Goal: Use online tool/utility: Utilize a website feature to perform a specific function

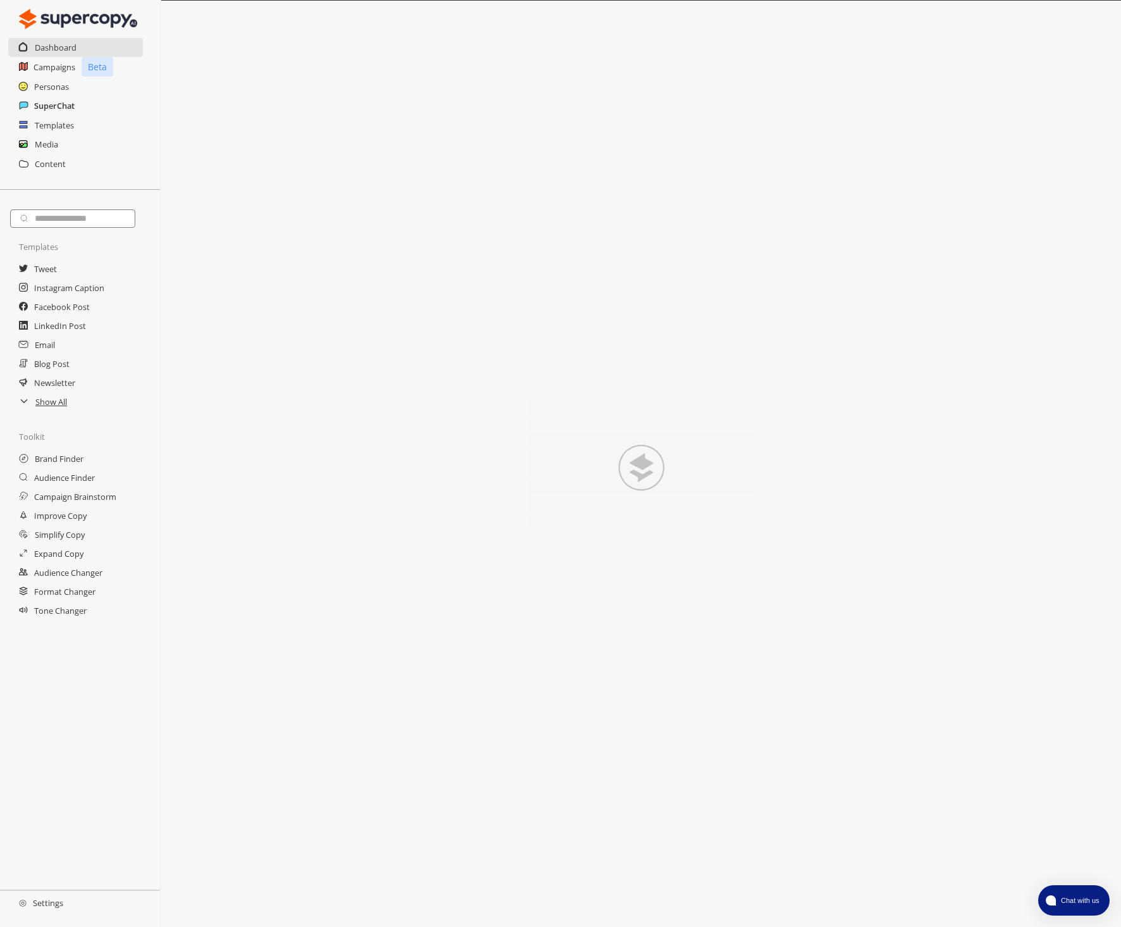
click at [53, 106] on h2 "SuperChat" at bounding box center [54, 105] width 40 height 19
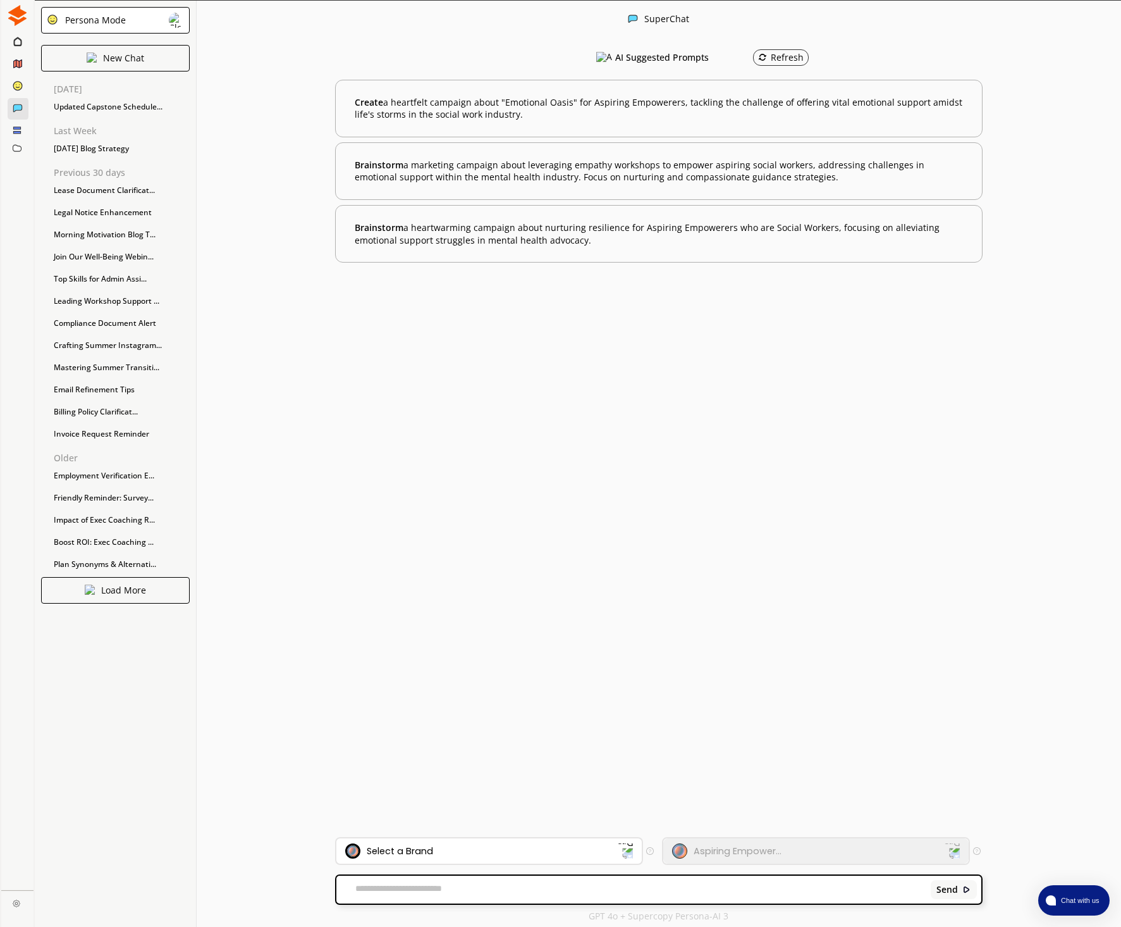
click at [448, 839] on div "Select a Brand" at bounding box center [490, 850] width 306 height 25
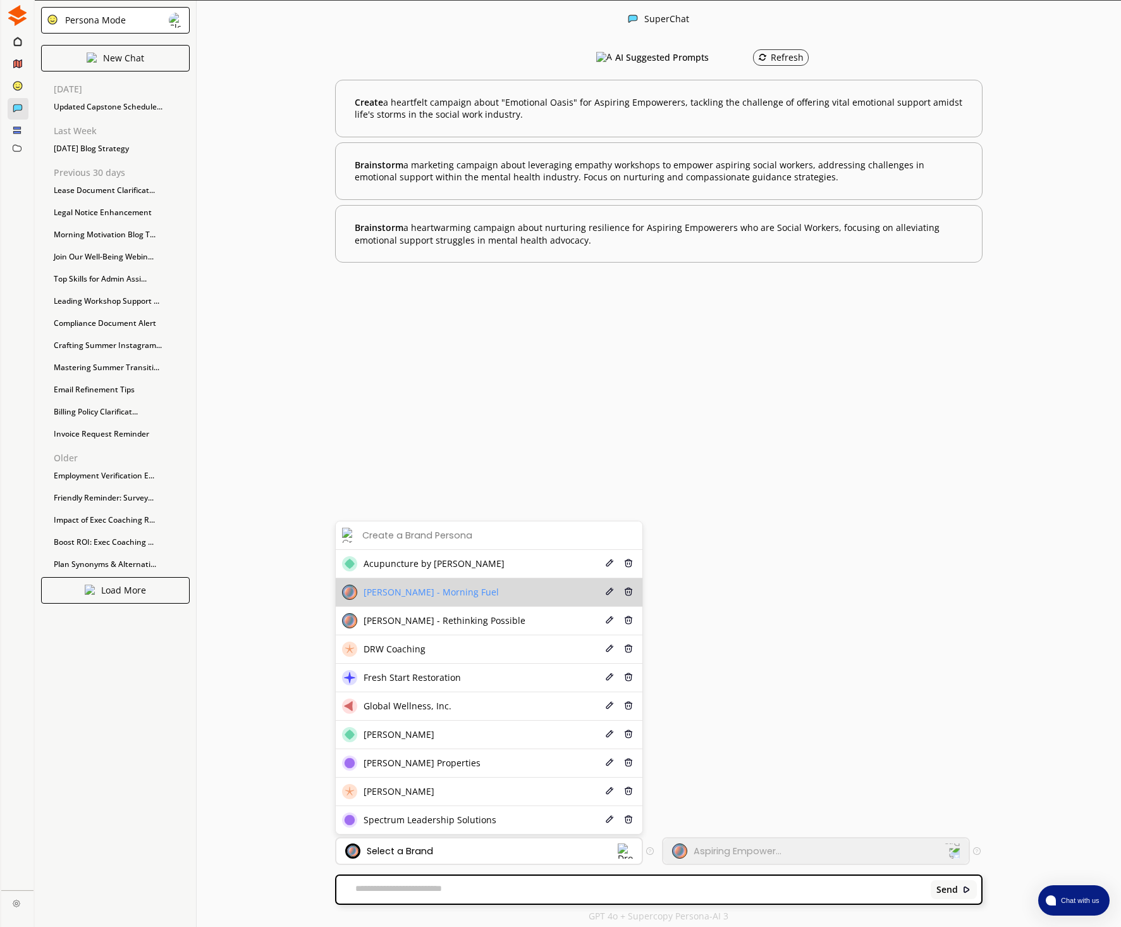
click at [412, 602] on li "[PERSON_NAME] - Morning Fuel Edit Delete" at bounding box center [489, 592] width 307 height 28
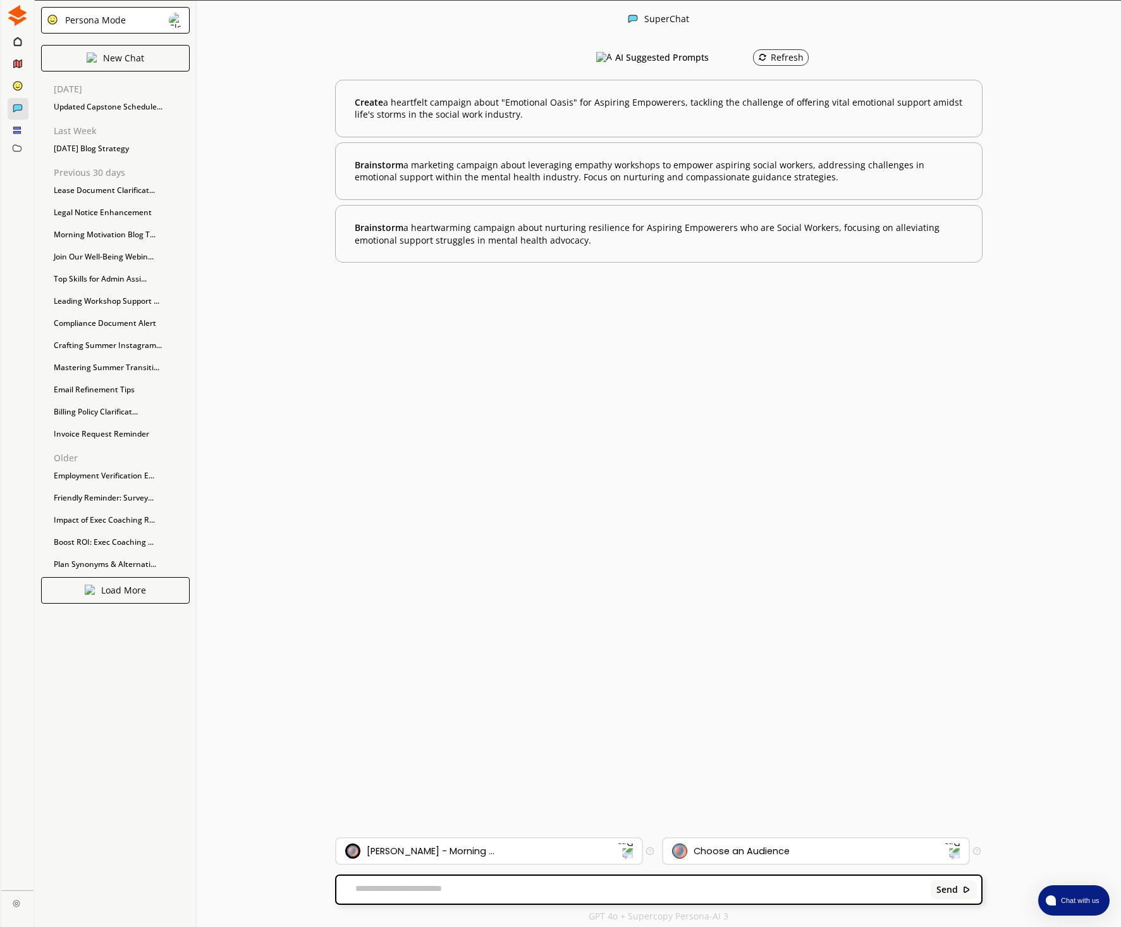
click at [760, 847] on div "Choose an Audience" at bounding box center [742, 851] width 96 height 10
drag, startPoint x: 724, startPoint y: 820, endPoint x: 698, endPoint y: 827, distance: 26.2
click at [723, 821] on span "[PERSON_NAME] Followers" at bounding box center [747, 820] width 113 height 10
click at [517, 894] on textarea at bounding box center [632, 889] width 590 height 13
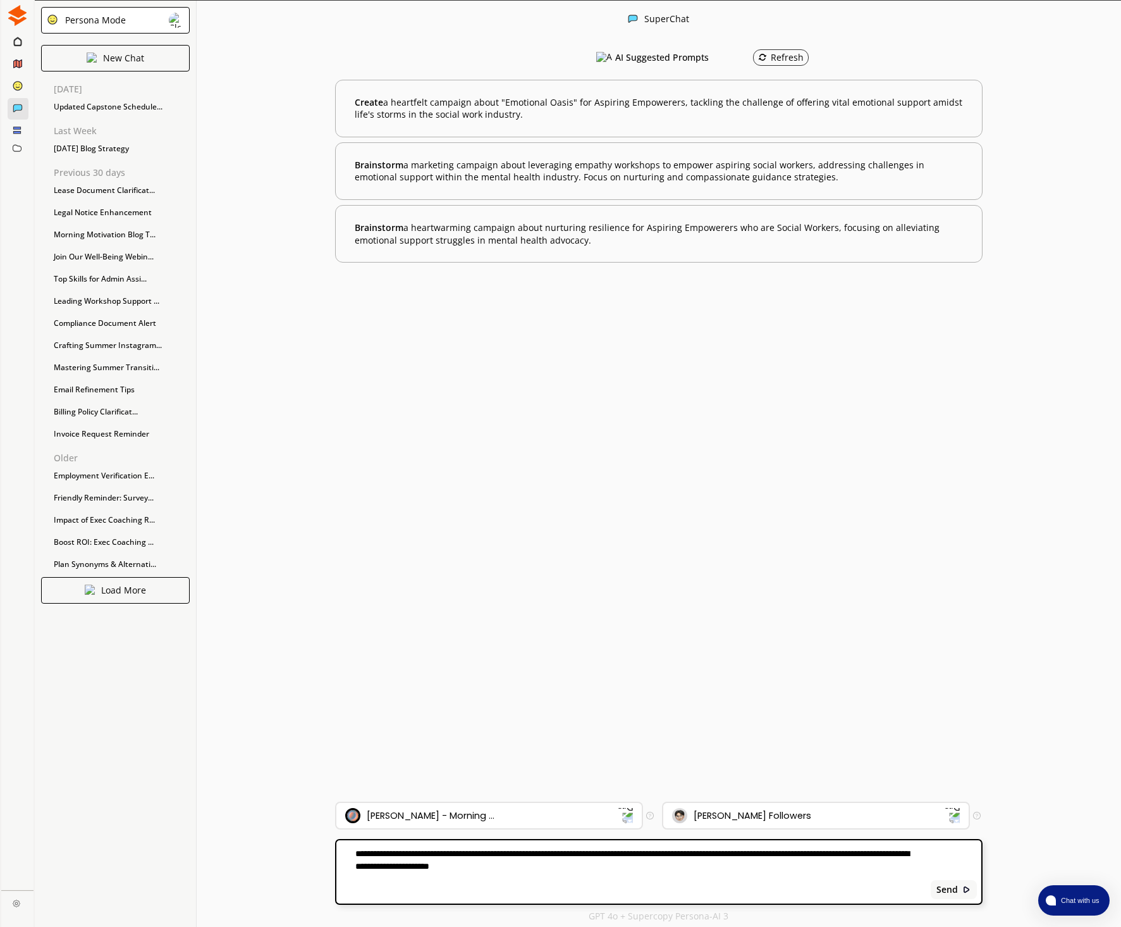
paste textarea "**********"
type textarea "**********"
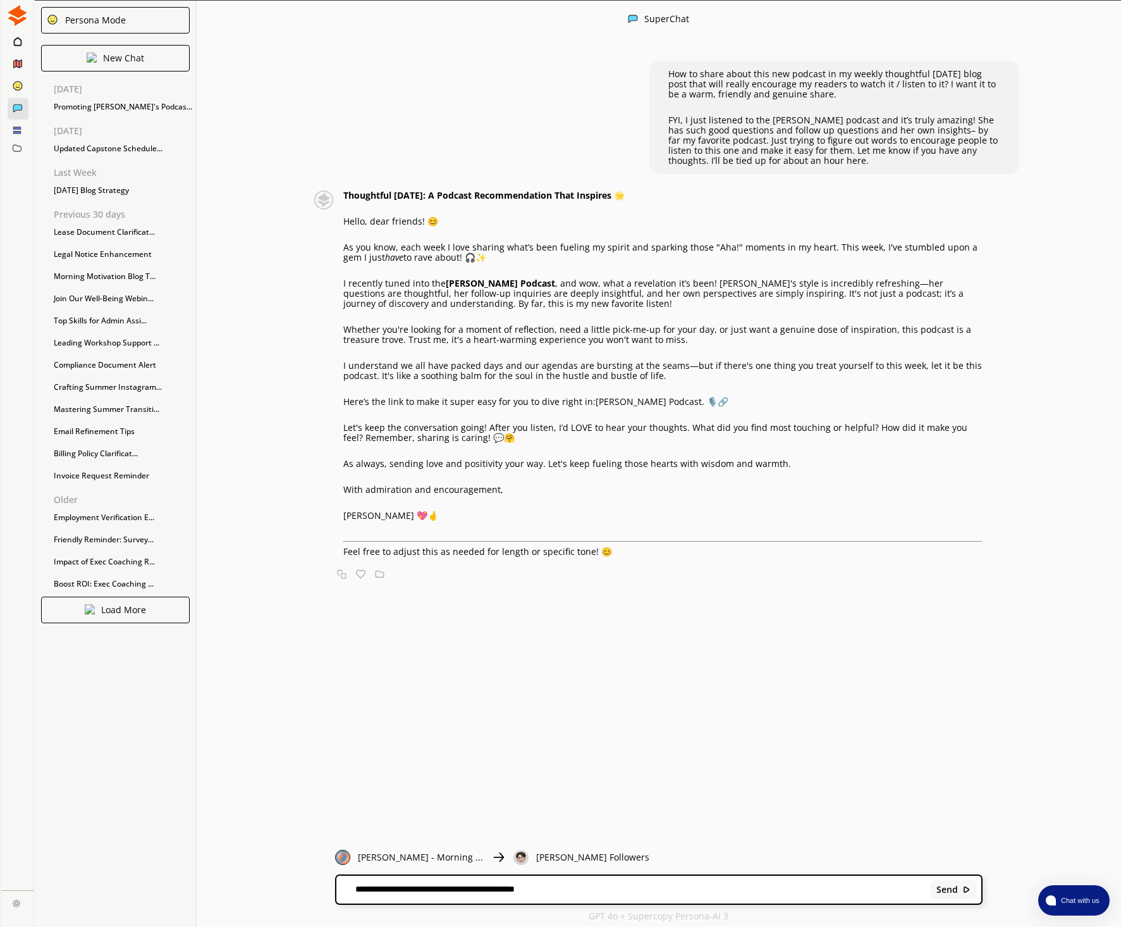
type textarea "**********"
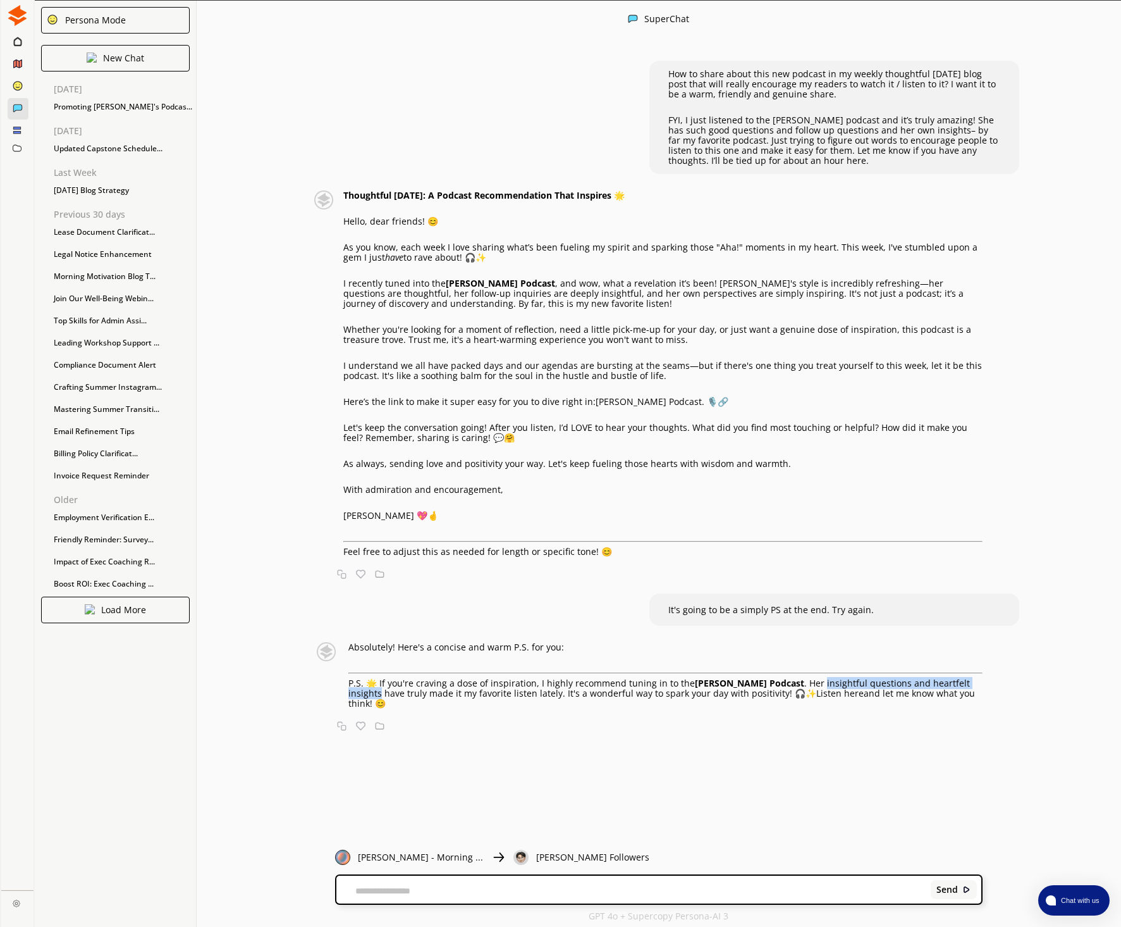
drag, startPoint x: 831, startPoint y: 682, endPoint x: 380, endPoint y: 692, distance: 451.1
click at [379, 692] on p "P.S. 🌟 If you're craving a dose of inspiration, I highly recommend tuning in to…" at bounding box center [666, 693] width 634 height 30
copy p "insightful questions and heartfelt insights"
drag, startPoint x: 830, startPoint y: 698, endPoint x: 806, endPoint y: 697, distance: 24.1
click at [830, 698] on link "Listen here" at bounding box center [840, 693] width 47 height 12
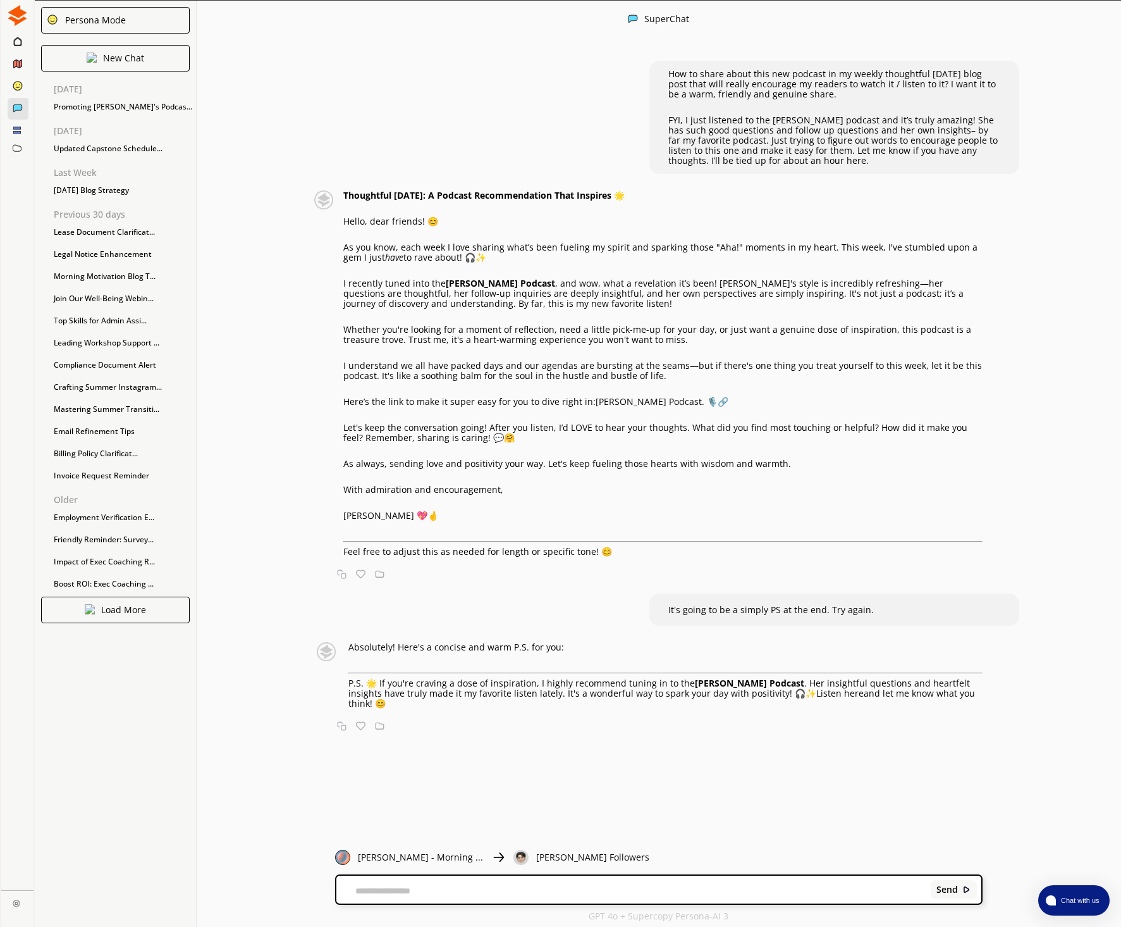
drag, startPoint x: 779, startPoint y: 690, endPoint x: 398, endPoint y: 708, distance: 381.2
click at [384, 707] on p "P.S. 🌟 If you're craving a dose of inspiration, I highly recommend tuning in to…" at bounding box center [666, 693] width 634 height 30
copy p "🎧✨ Listen here and let me know what you think! 😊"
drag, startPoint x: 380, startPoint y: 682, endPoint x: 395, endPoint y: 682, distance: 14.5
click at [395, 682] on p "P.S. 🌟 If you're craving a dose of inspiration, I highly recommend tuning in to…" at bounding box center [666, 693] width 634 height 30
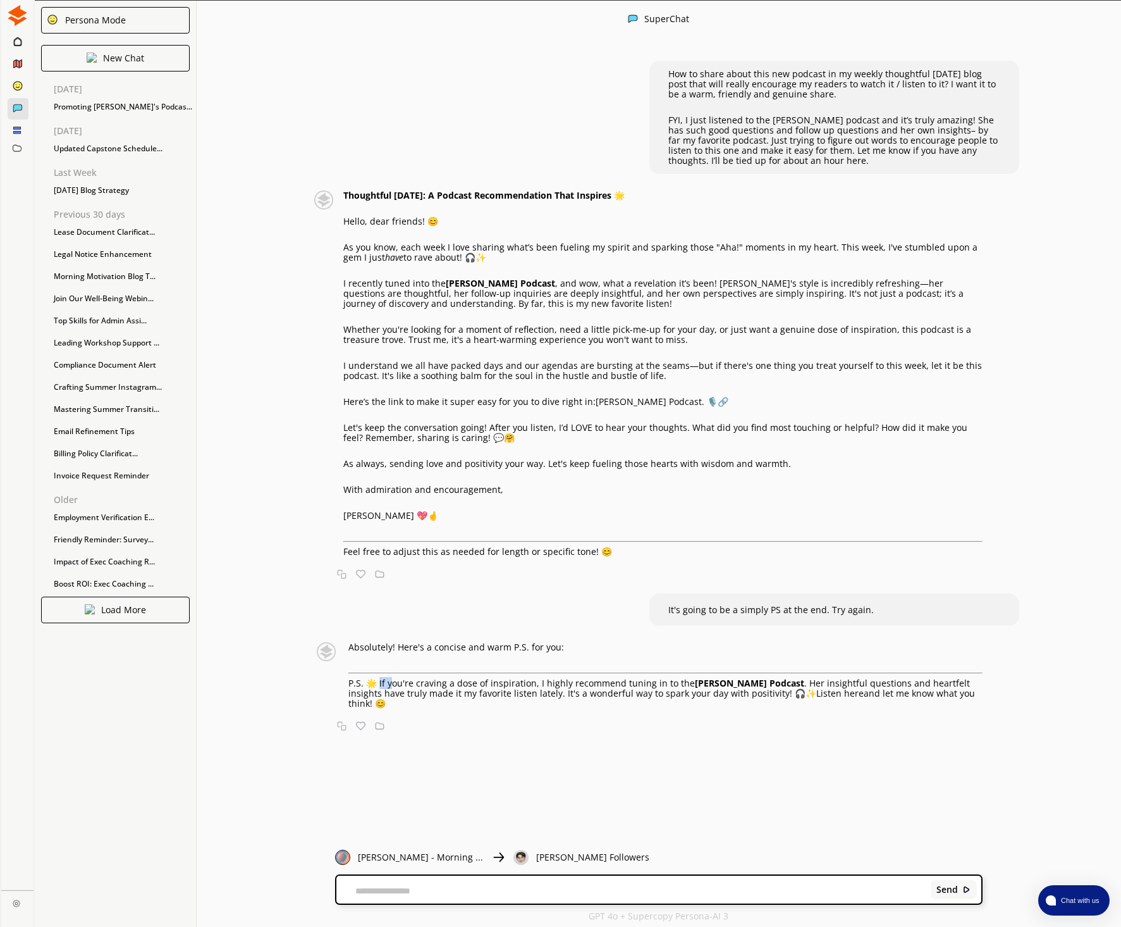
drag, startPoint x: 387, startPoint y: 682, endPoint x: 380, endPoint y: 683, distance: 7.6
click at [387, 682] on p "P.S. 🌟 If you're craving a dose of inspiration, I highly recommend tuning in to…" at bounding box center [666, 693] width 634 height 30
drag, startPoint x: 368, startPoint y: 682, endPoint x: 536, endPoint y: 678, distance: 167.7
click at [536, 678] on p "P.S. 🌟 If you're craving a dose of inspiration, I highly recommend tuning in to…" at bounding box center [666, 693] width 634 height 30
copy p "🌟 If you're craving a dose of inspiration,"
